Goal: Navigation & Orientation: Find specific page/section

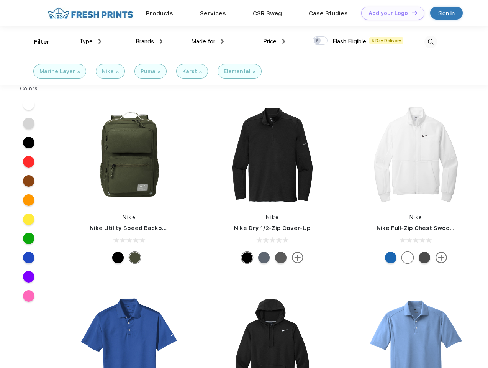
click at [390, 13] on link "Add your Logo Design Tool" at bounding box center [392, 13] width 63 height 13
click at [0, 0] on div "Design Tool" at bounding box center [0, 0] width 0 height 0
click at [411, 13] on link "Add your Logo Design Tool" at bounding box center [392, 13] width 63 height 13
click at [37, 42] on div "Filter" at bounding box center [42, 42] width 16 height 9
click at [90, 41] on span "Type" at bounding box center [85, 41] width 13 height 7
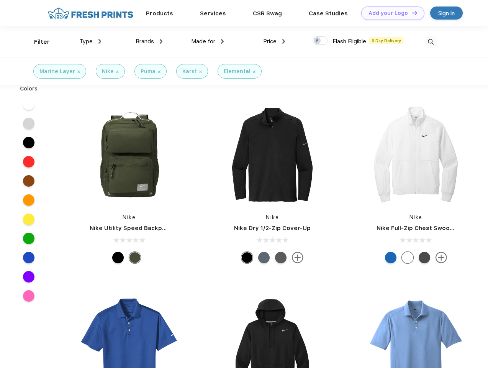
click at [149, 41] on span "Brands" at bounding box center [145, 41] width 18 height 7
click at [208, 41] on span "Made for" at bounding box center [203, 41] width 24 height 7
click at [274, 41] on span "Price" at bounding box center [269, 41] width 13 height 7
click at [320, 41] on div at bounding box center [320, 40] width 15 height 8
click at [317, 41] on input "checkbox" at bounding box center [315, 38] width 5 height 5
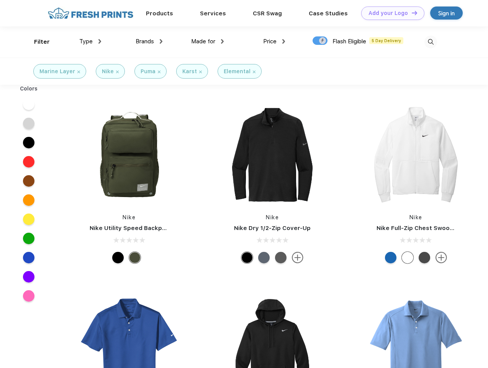
click at [430, 42] on img at bounding box center [430, 42] width 13 height 13
